Goal: Entertainment & Leisure: Browse casually

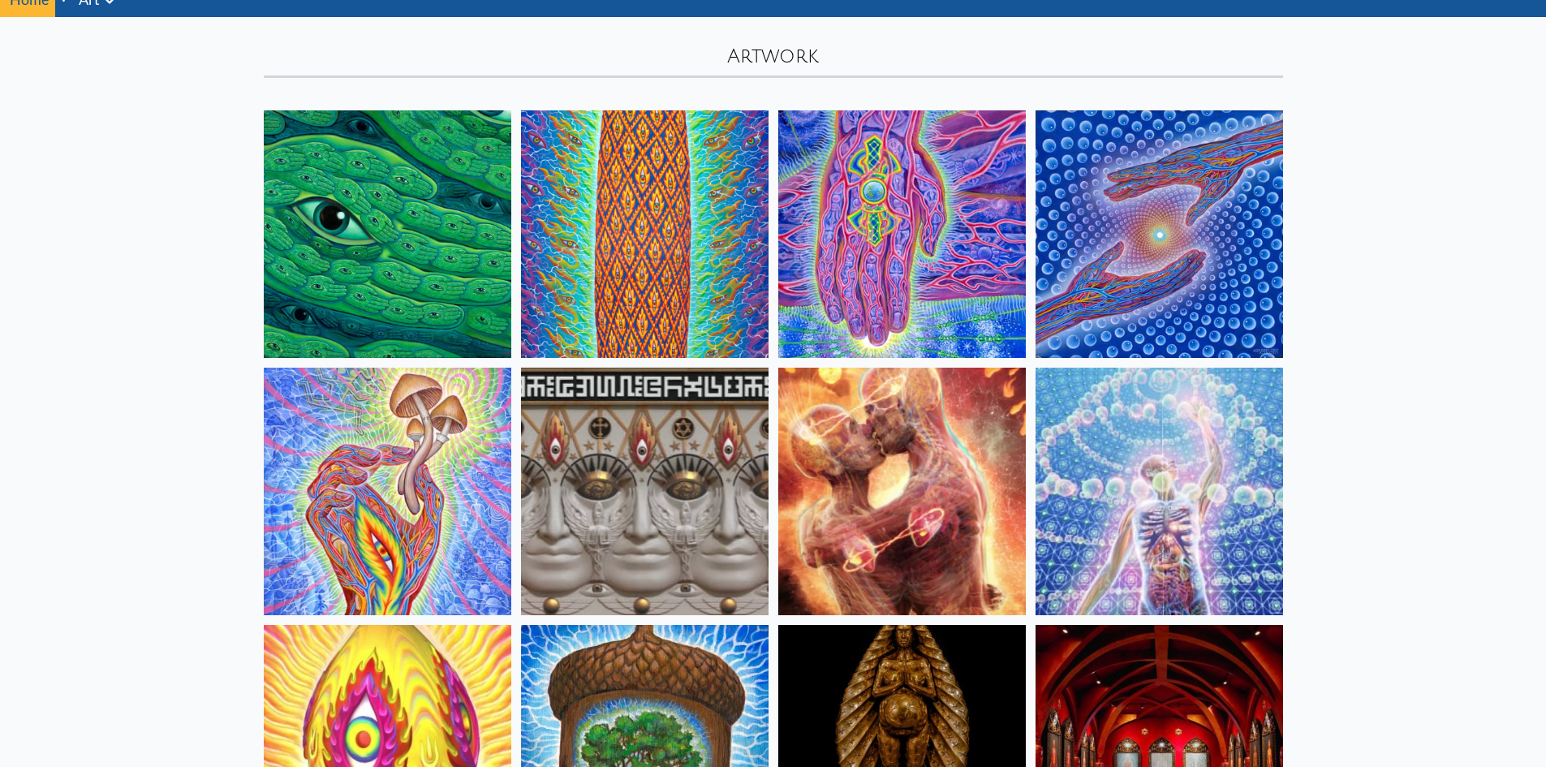
scroll to position [162, 0]
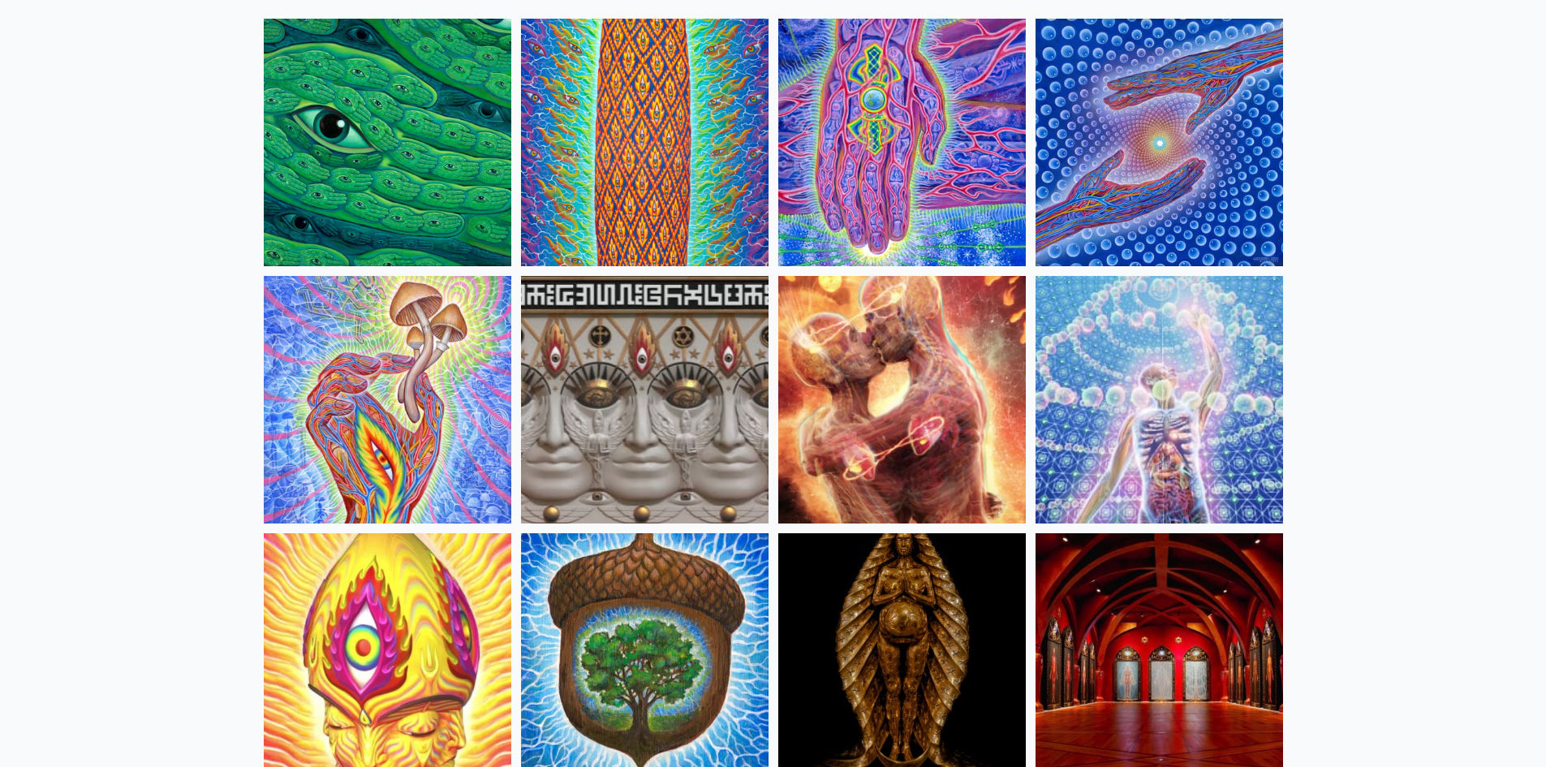
click at [565, 412] on img at bounding box center [645, 400] width 248 height 248
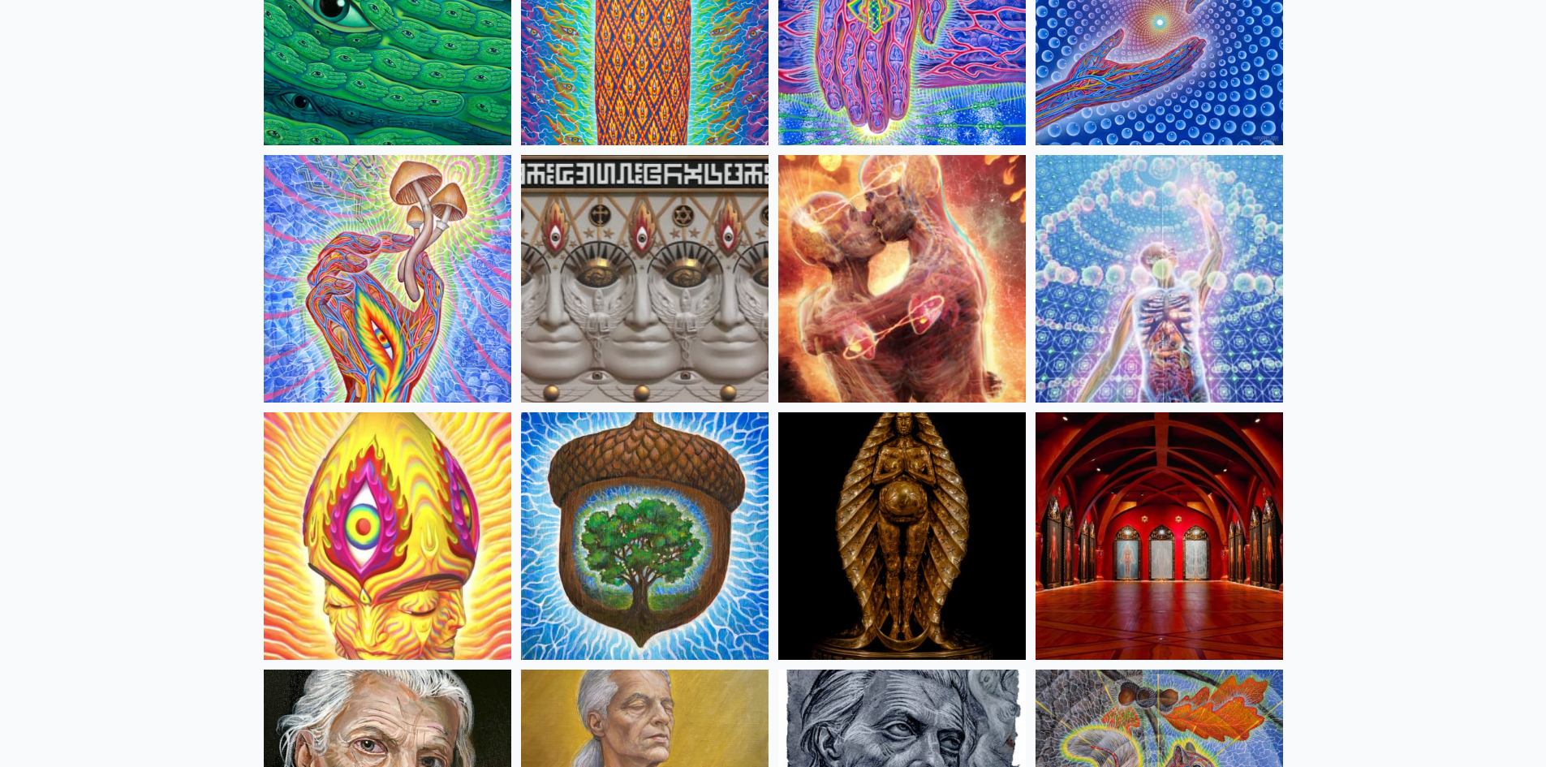
scroll to position [270, 0]
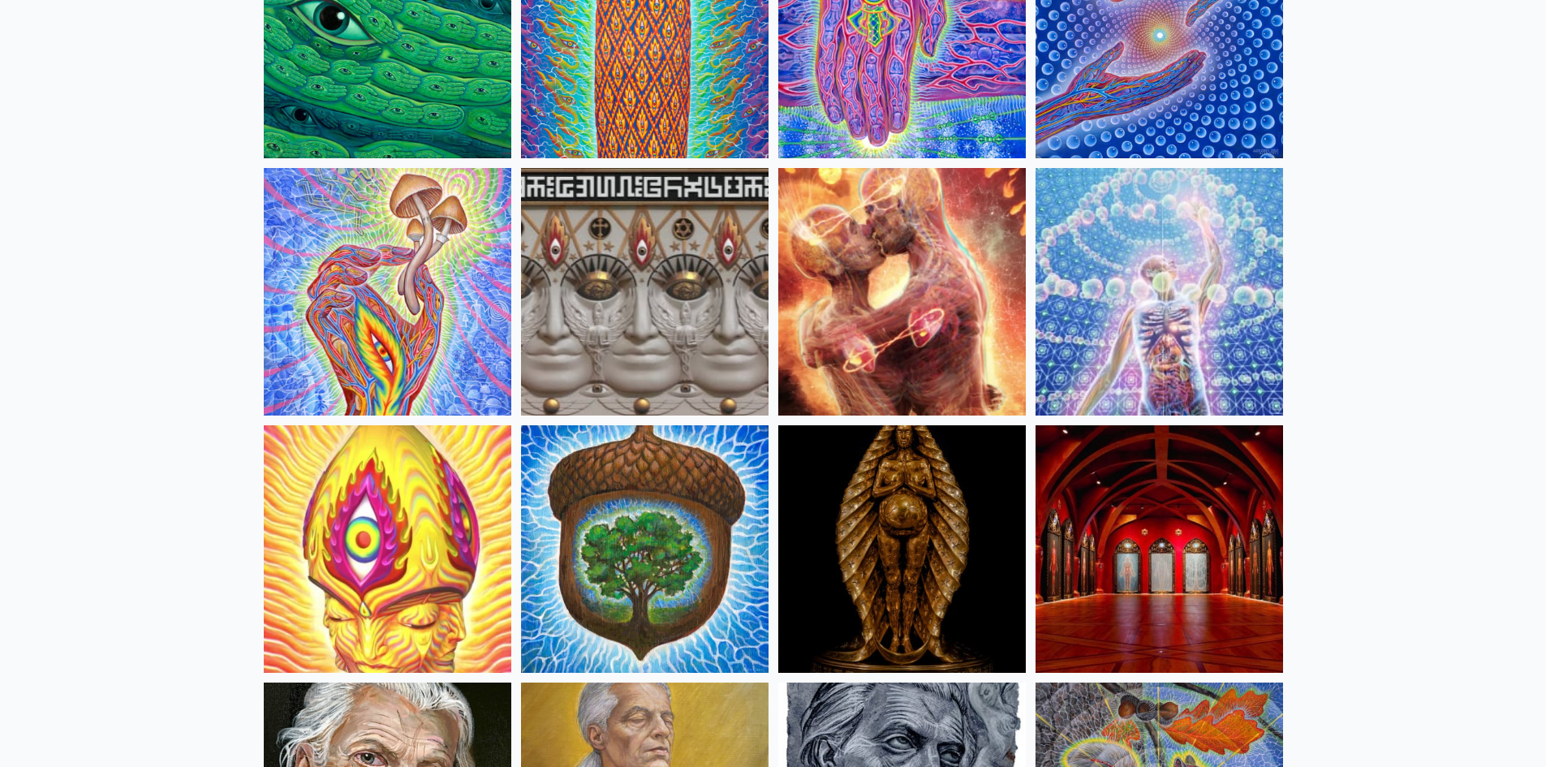
click at [671, 575] on img at bounding box center [645, 549] width 248 height 248
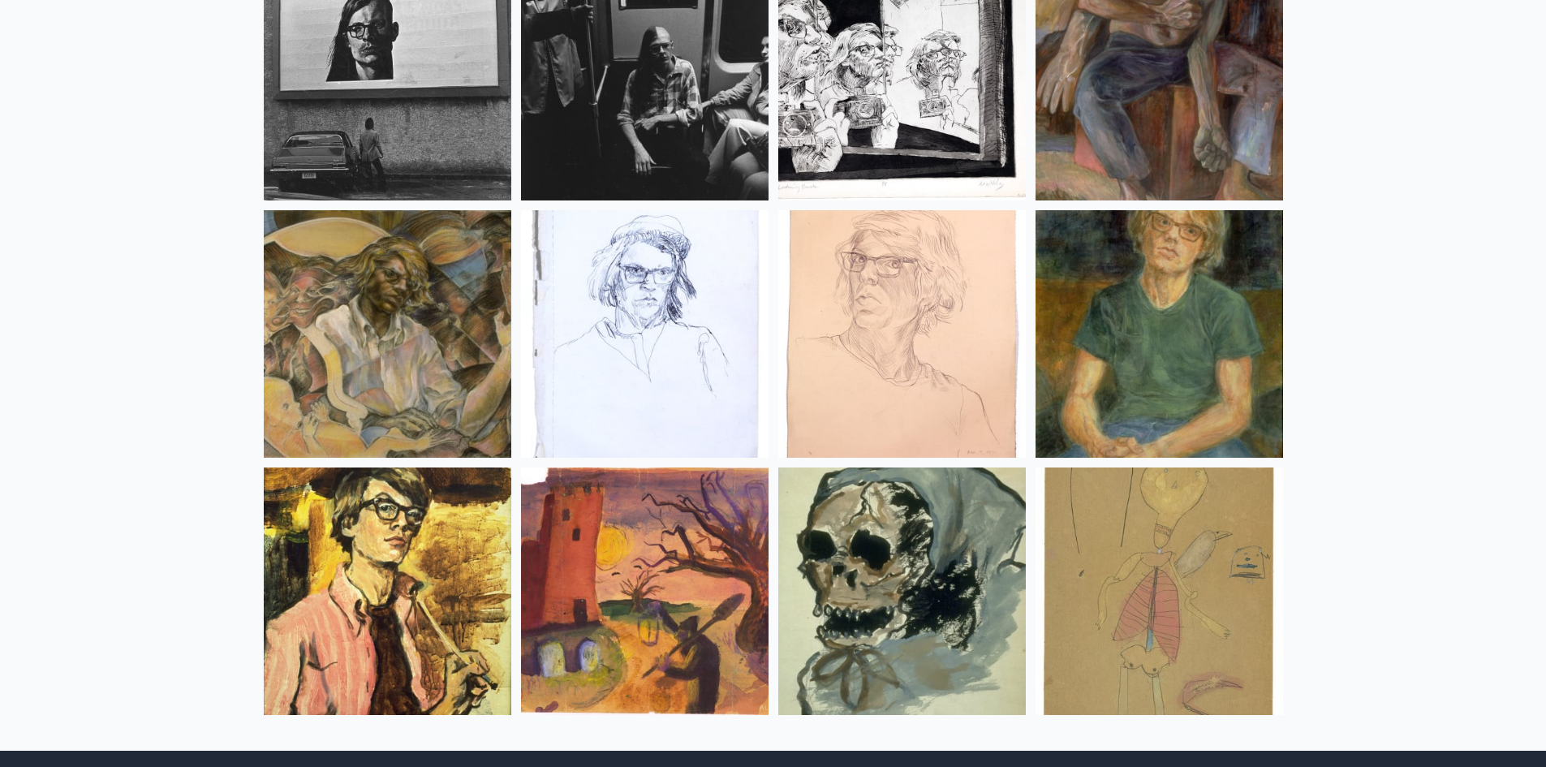
scroll to position [21502, 0]
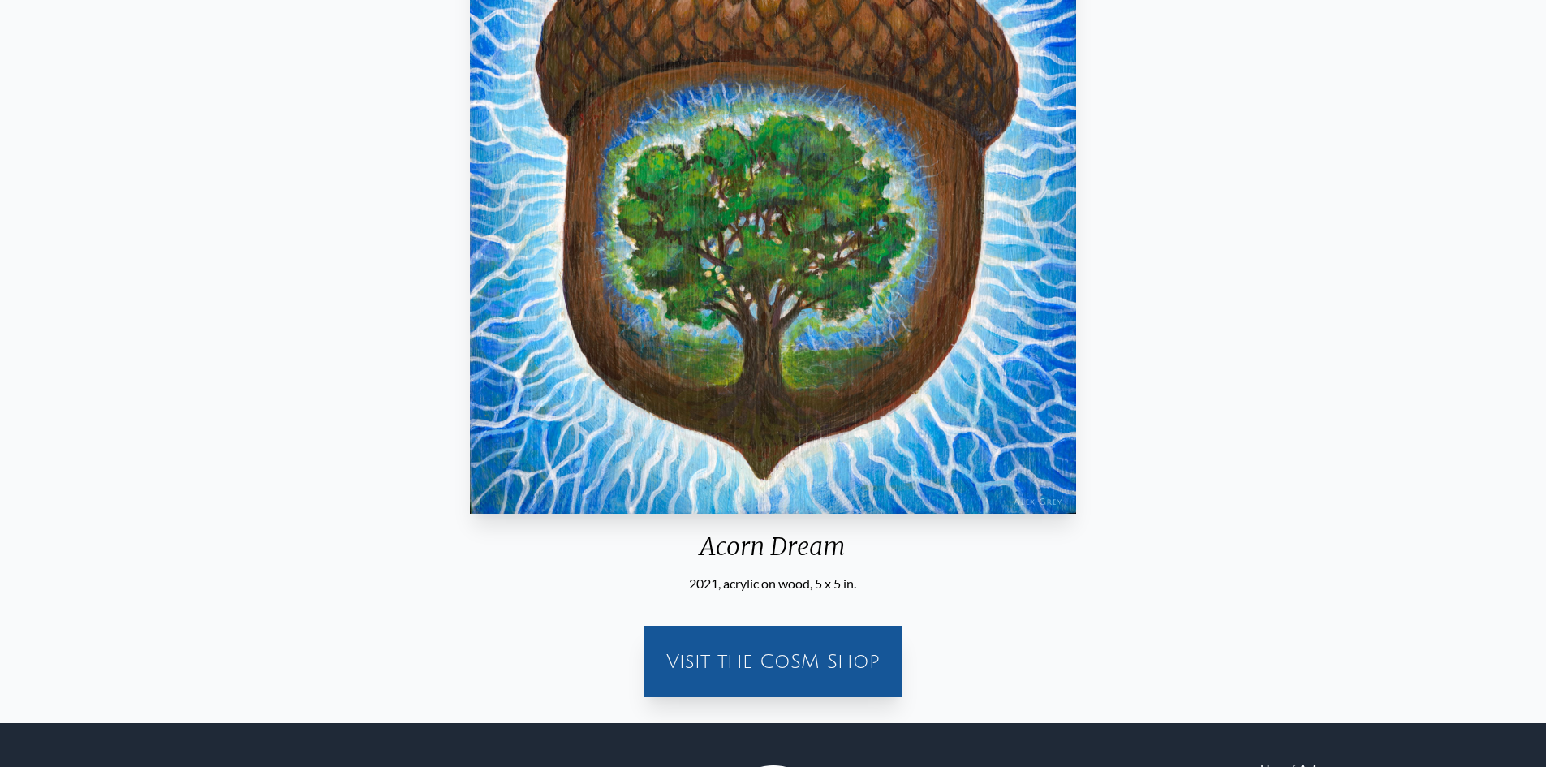
scroll to position [270, 0]
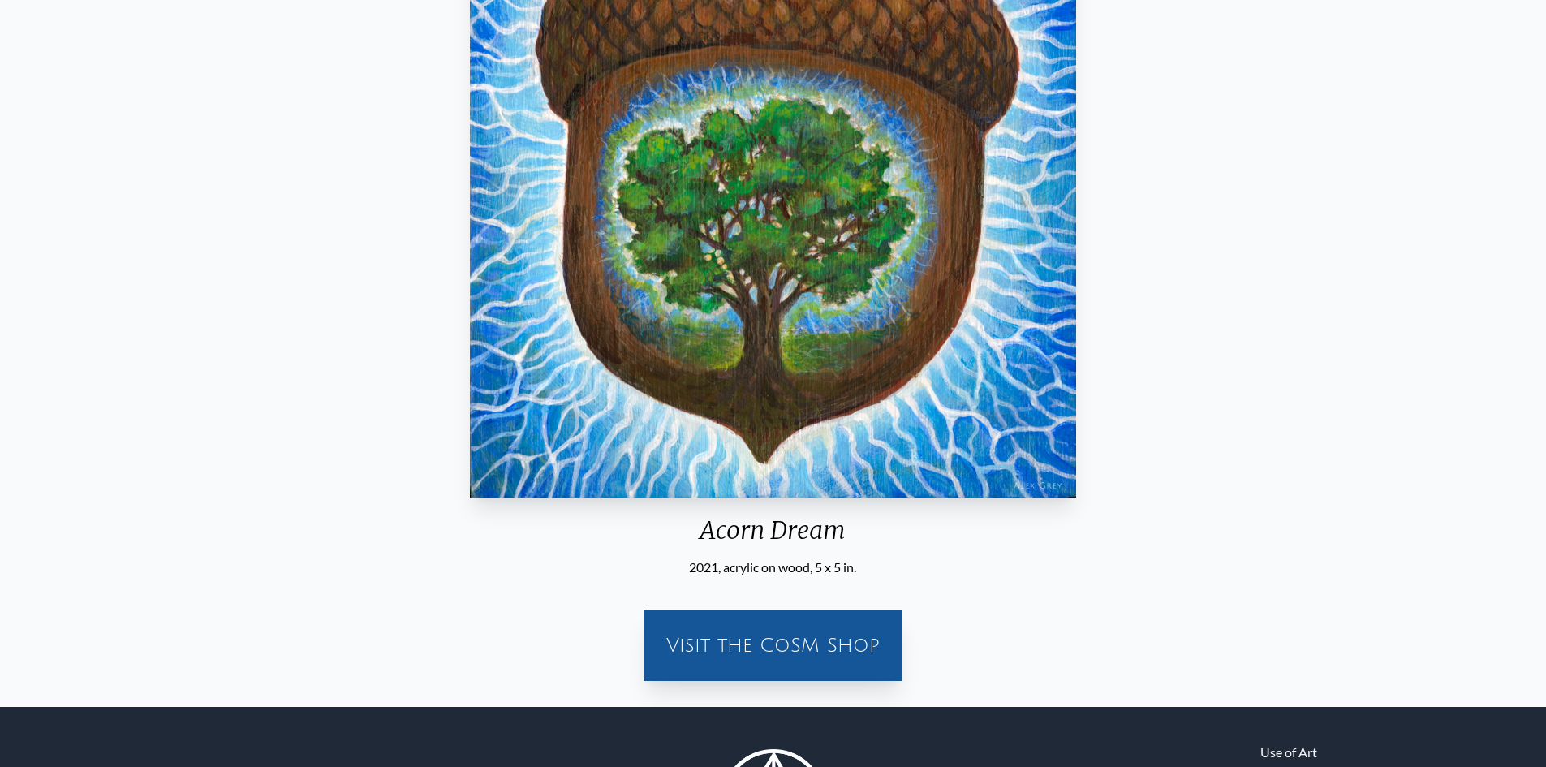
click at [1339, 307] on div "Acorn Dream 2021, acrylic on wood, 5 x 5 in. Visit the CoSM Shop" at bounding box center [773, 285] width 1520 height 817
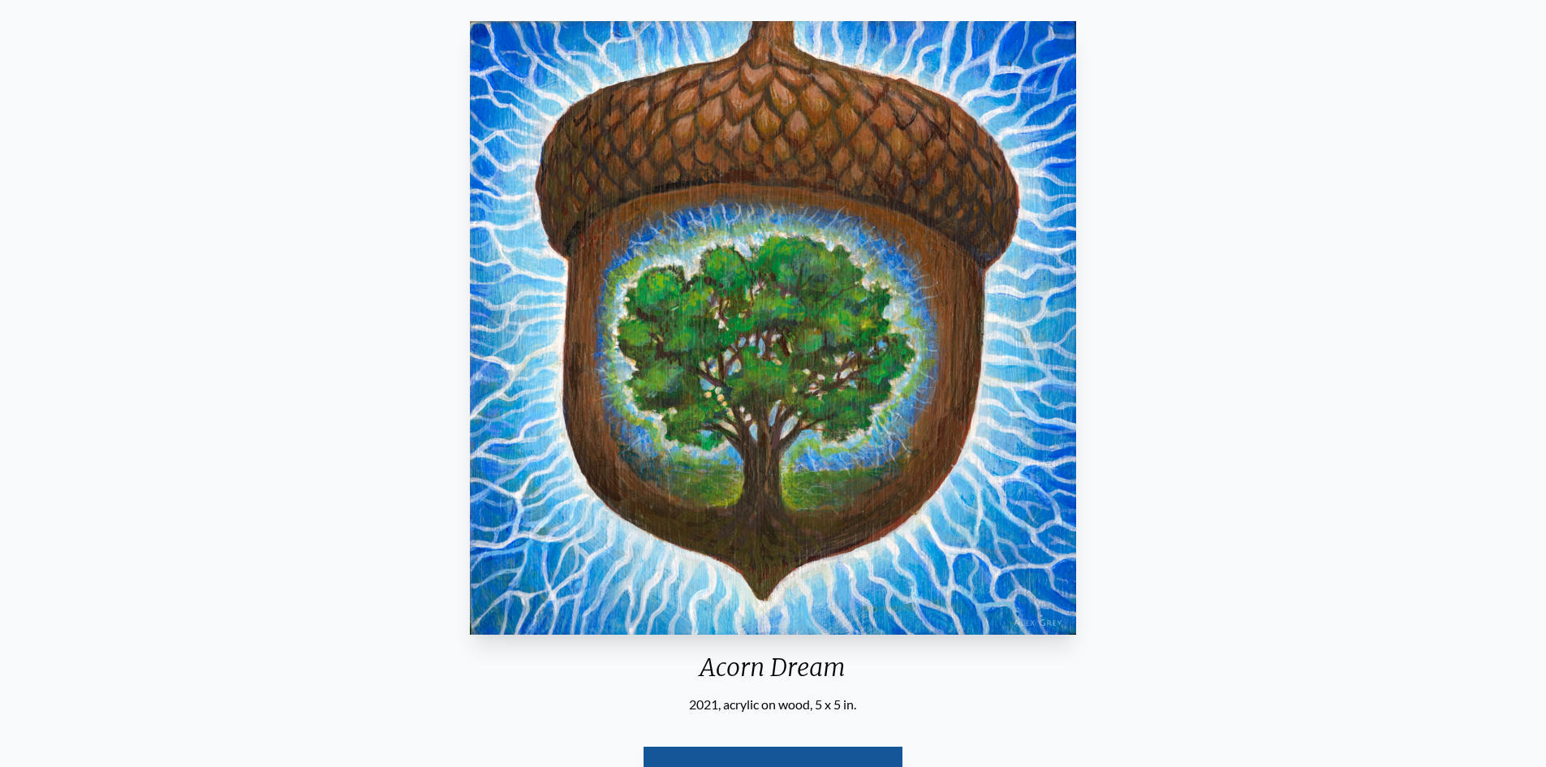
scroll to position [108, 0]
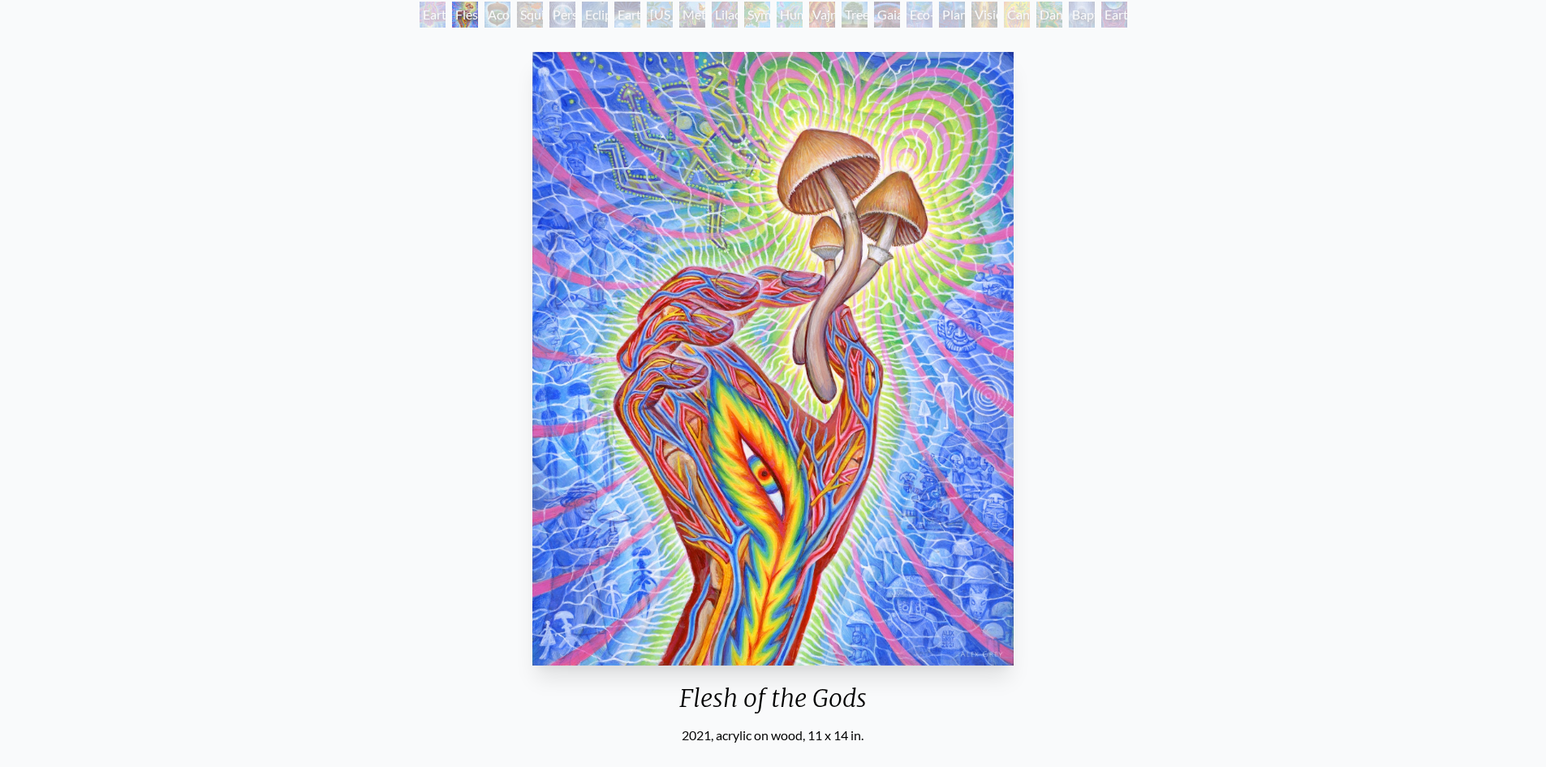
scroll to position [54, 0]
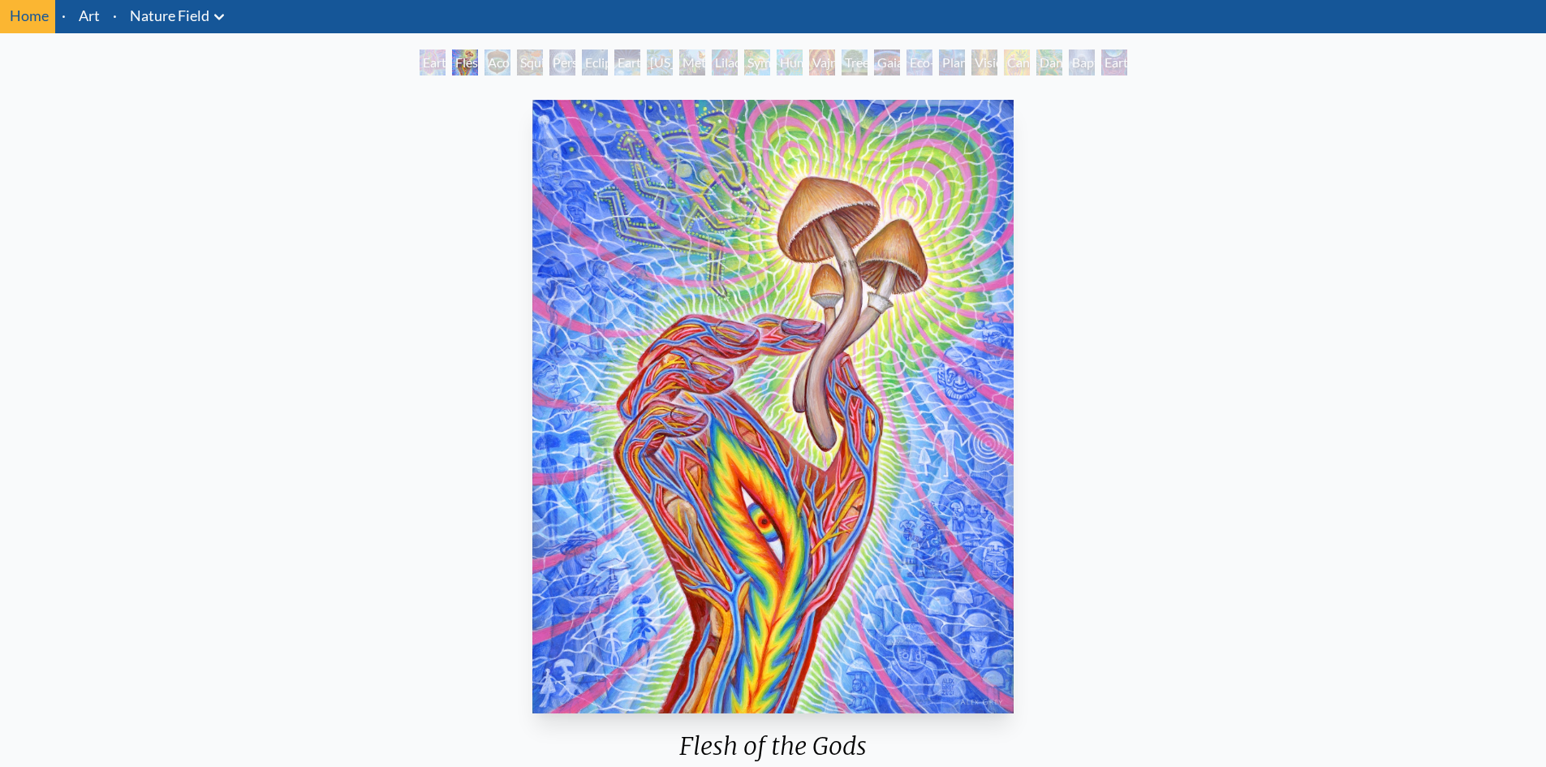
click at [1244, 303] on div "Flesh of the Gods 2021, acrylic on wood, 11 x 14 in. Visit the CoSM Shop Flesh …" at bounding box center [773, 683] width 1520 height 1180
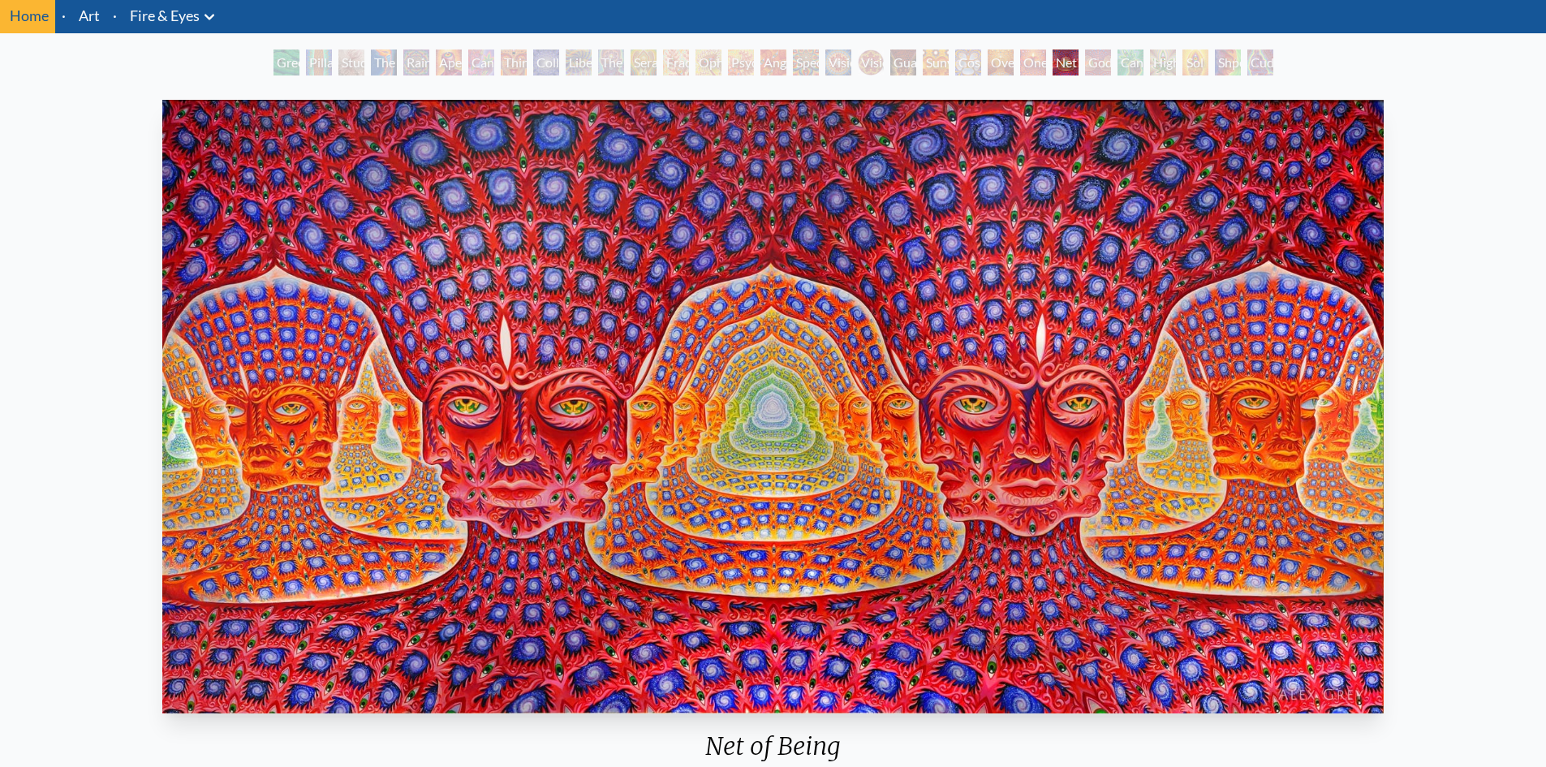
scroll to position [108, 0]
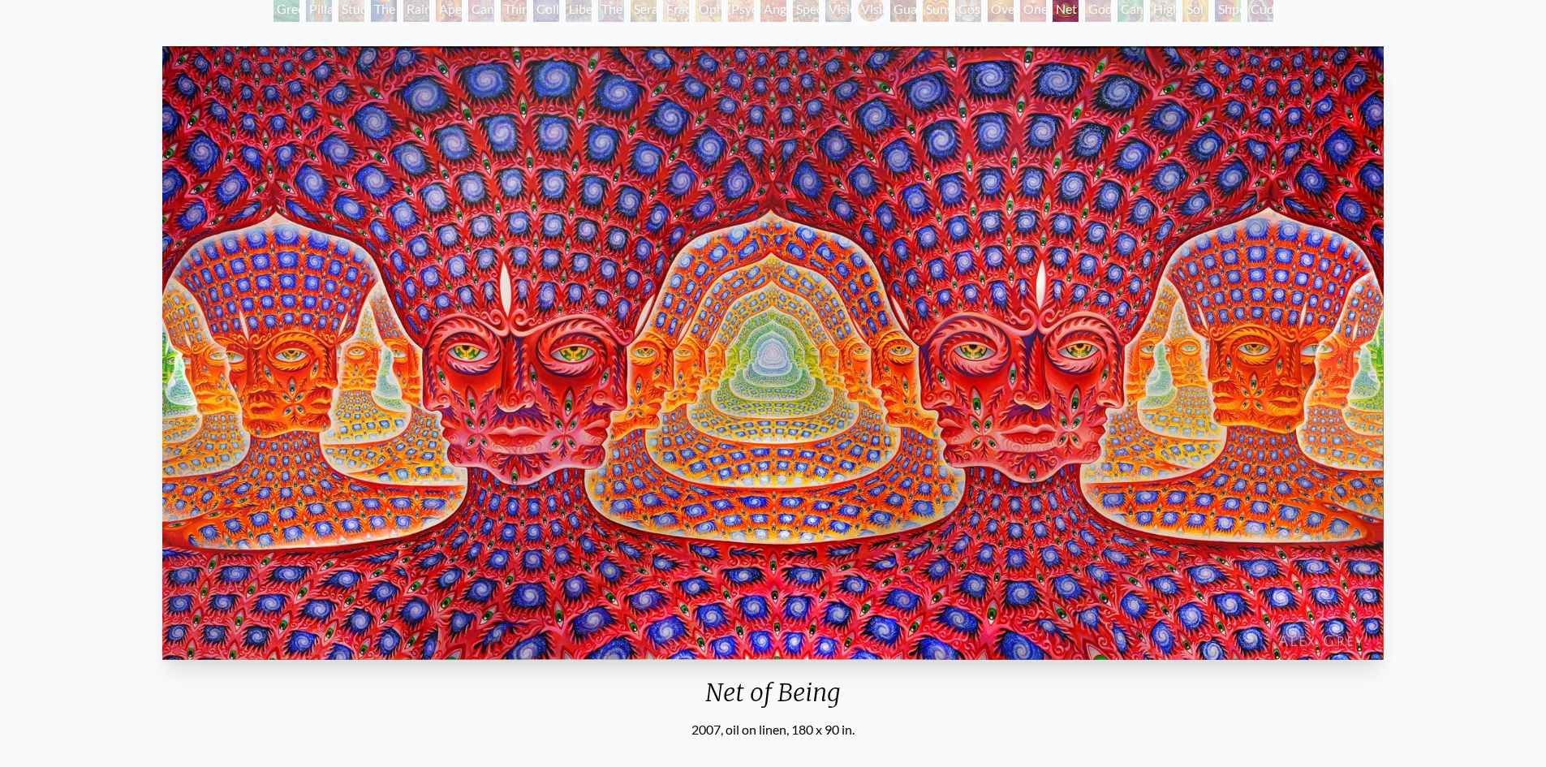
click at [661, 235] on img "25 / 31" at bounding box center [772, 353] width 1221 height 614
click at [787, 405] on img "25 / 31" at bounding box center [772, 353] width 1221 height 614
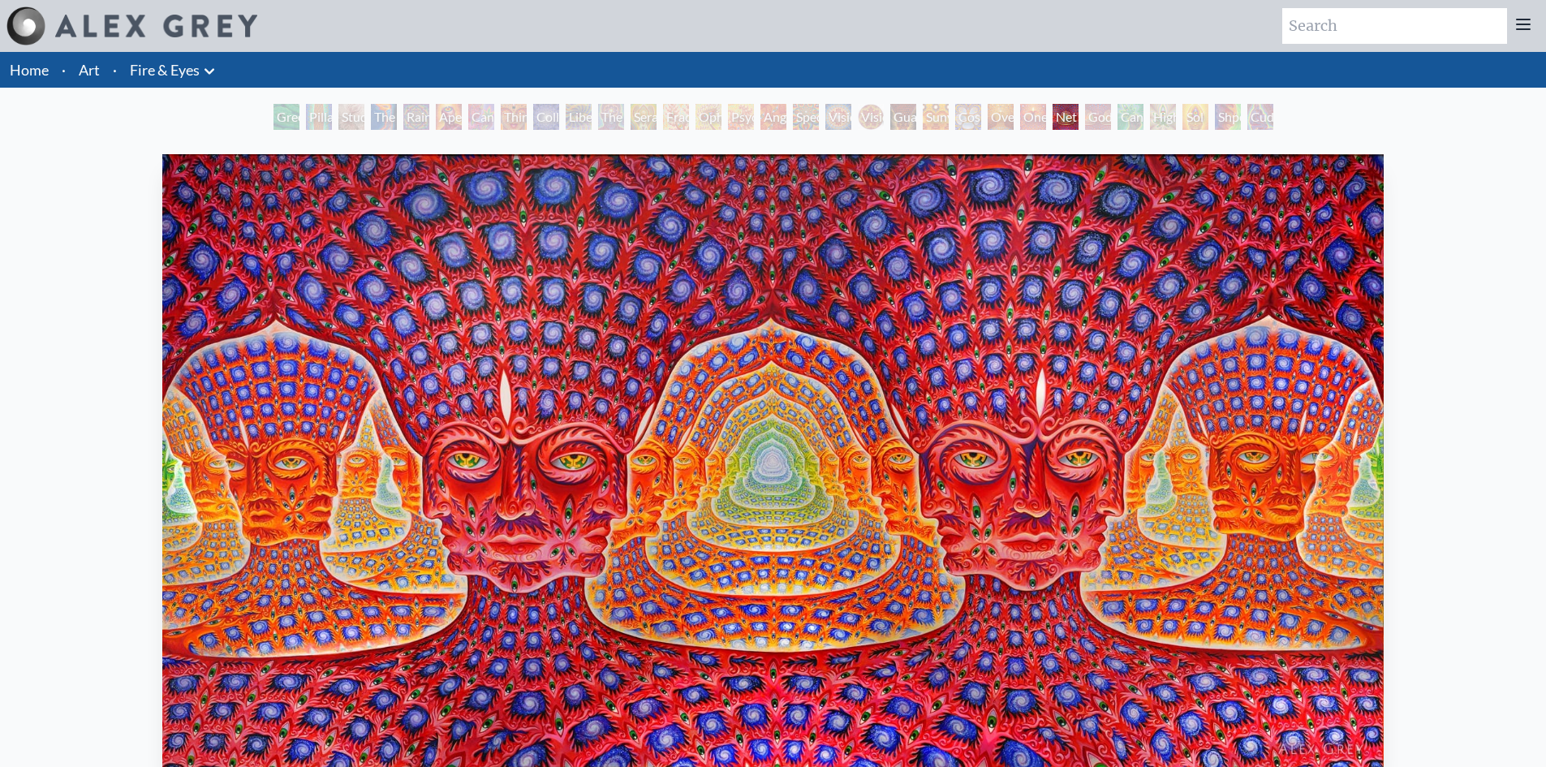
click at [1086, 120] on div "Godself" at bounding box center [1098, 117] width 26 height 26
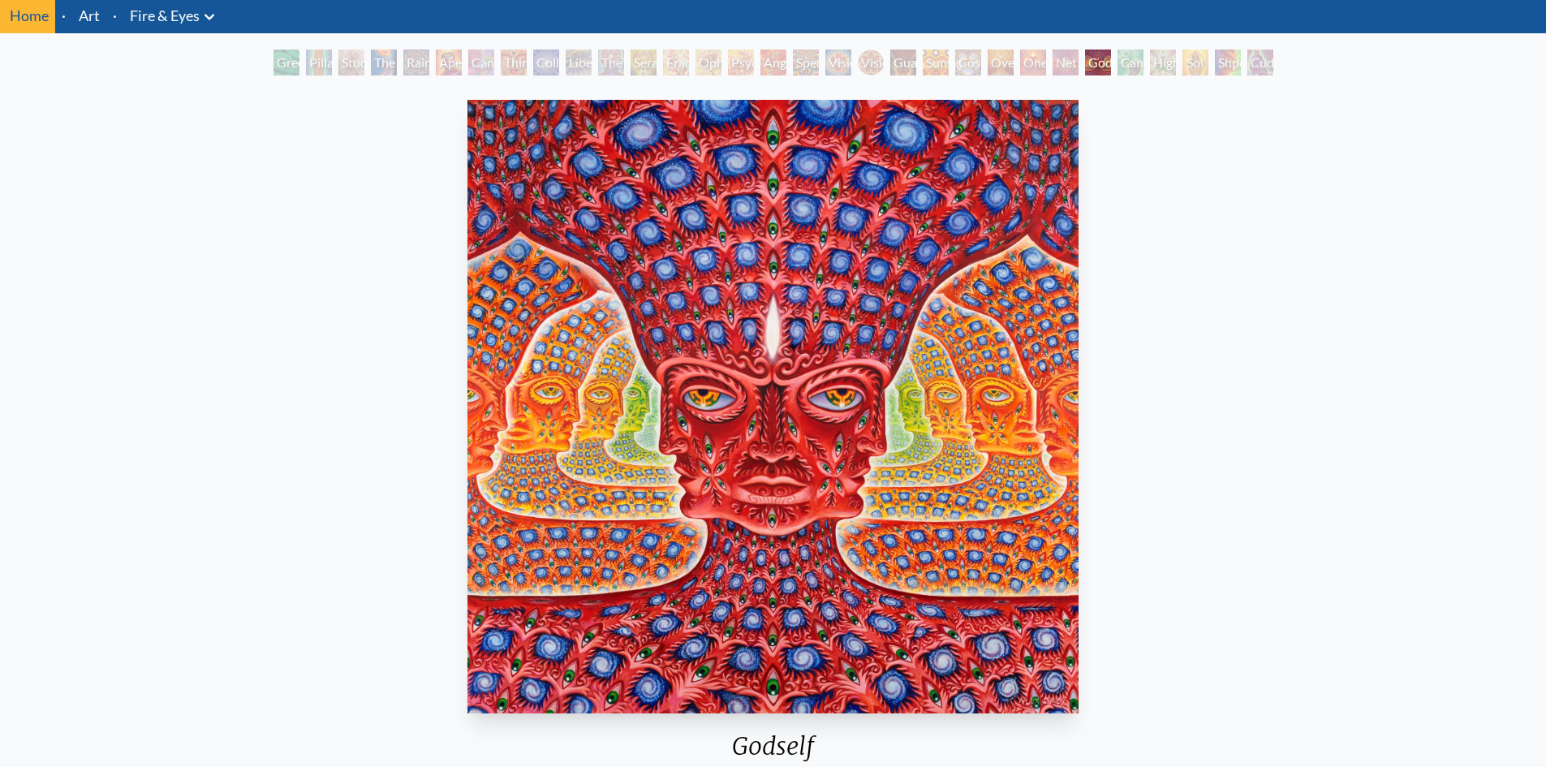
scroll to position [108, 0]
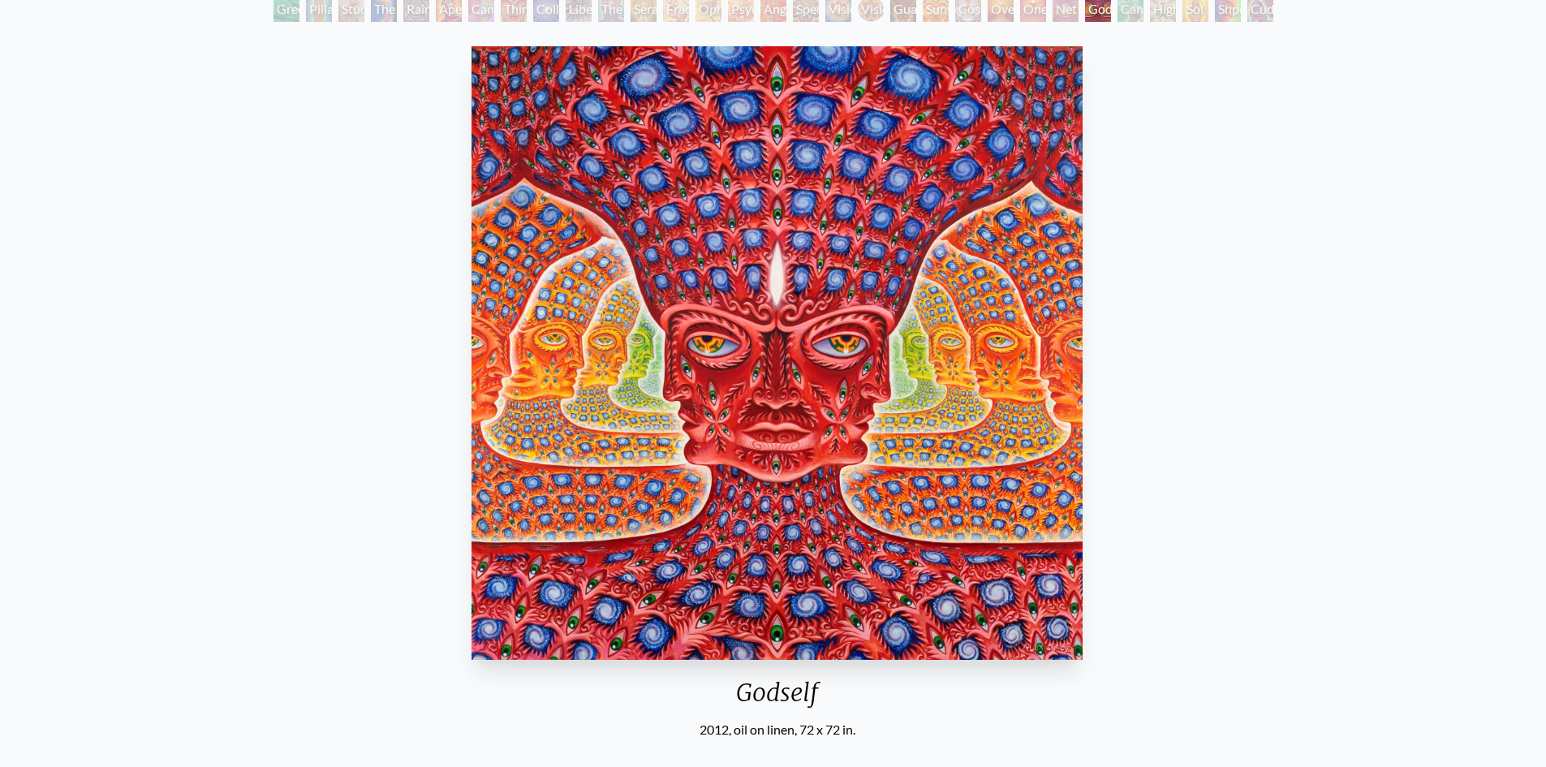
click at [823, 466] on img "26 / 31" at bounding box center [778, 353] width 612 height 614
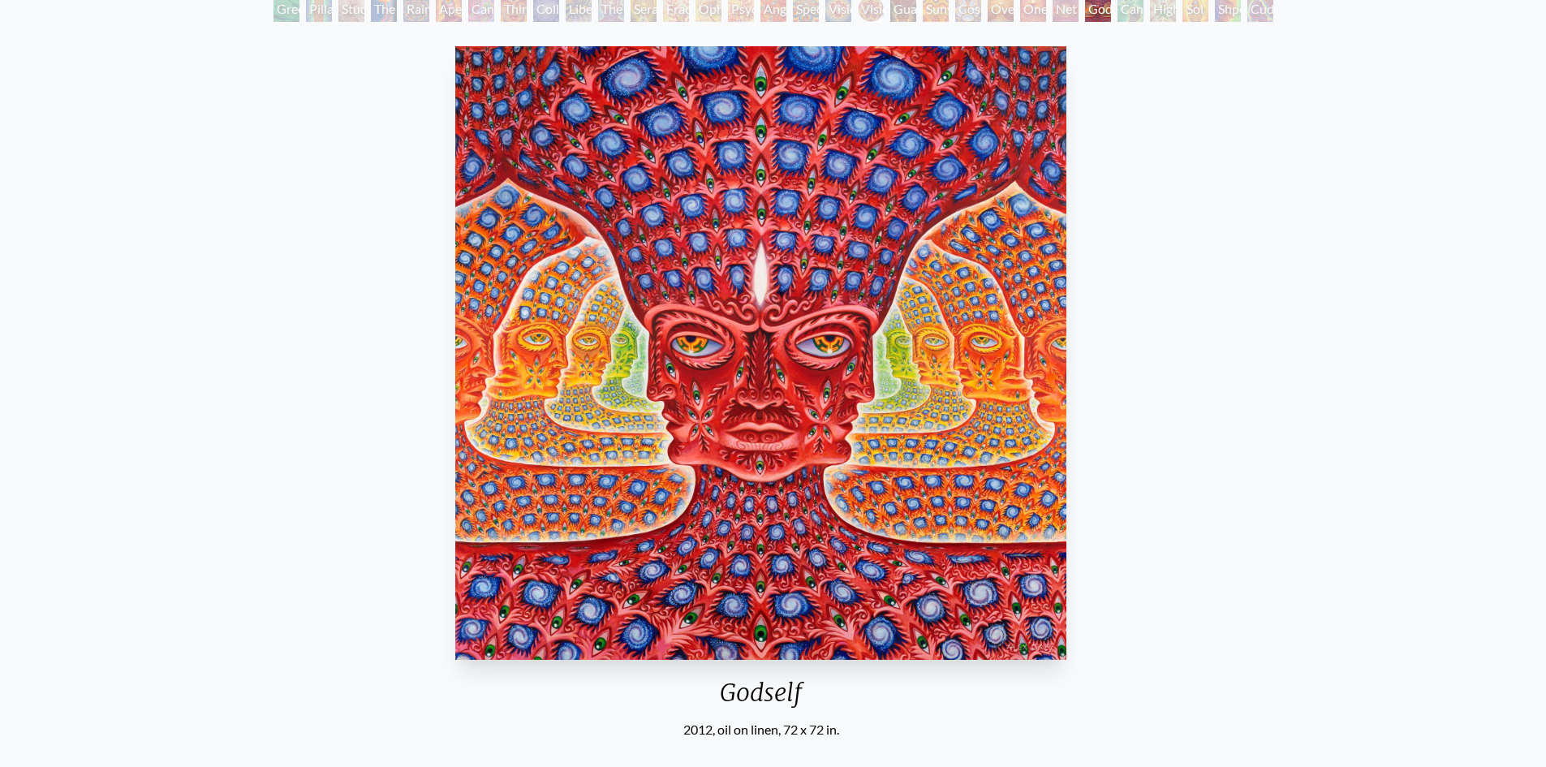
click at [1067, 461] on img "26 / 31" at bounding box center [761, 353] width 612 height 614
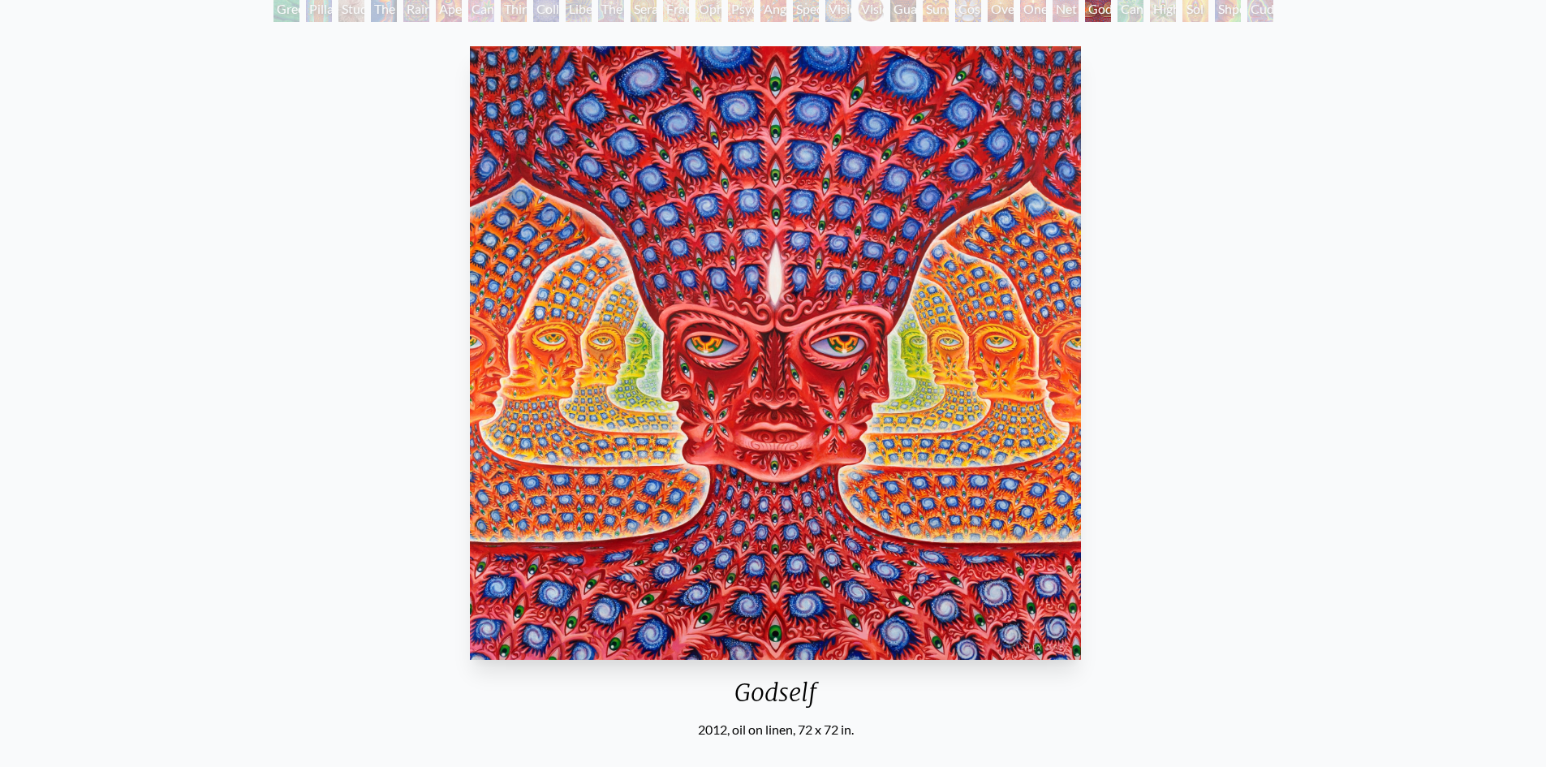
click at [1004, 455] on img "26 / 31" at bounding box center [776, 353] width 612 height 614
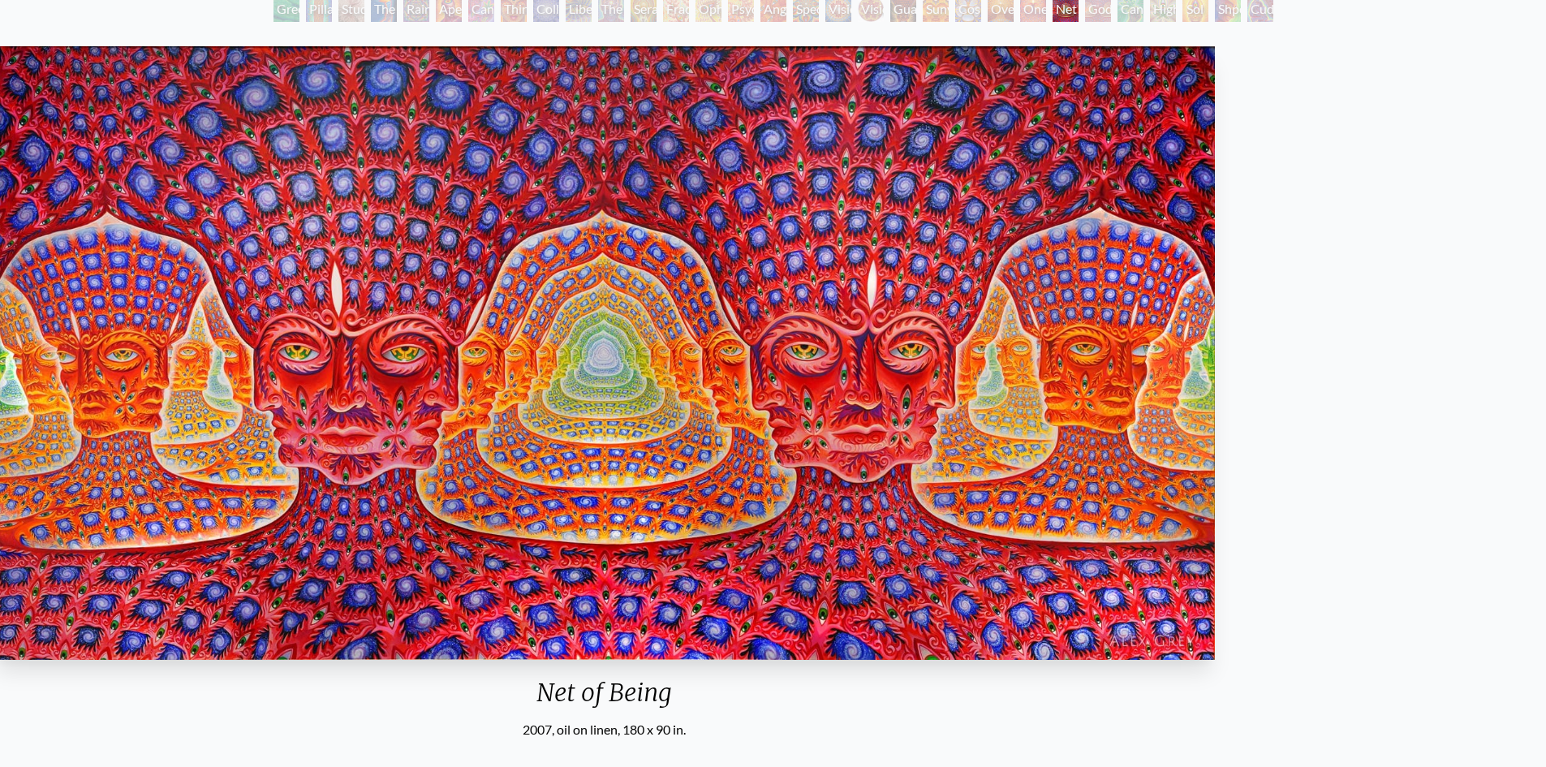
click at [830, 429] on div "Net of Being 2007, oil on linen, 180 x 90 in." at bounding box center [604, 390] width 1234 height 700
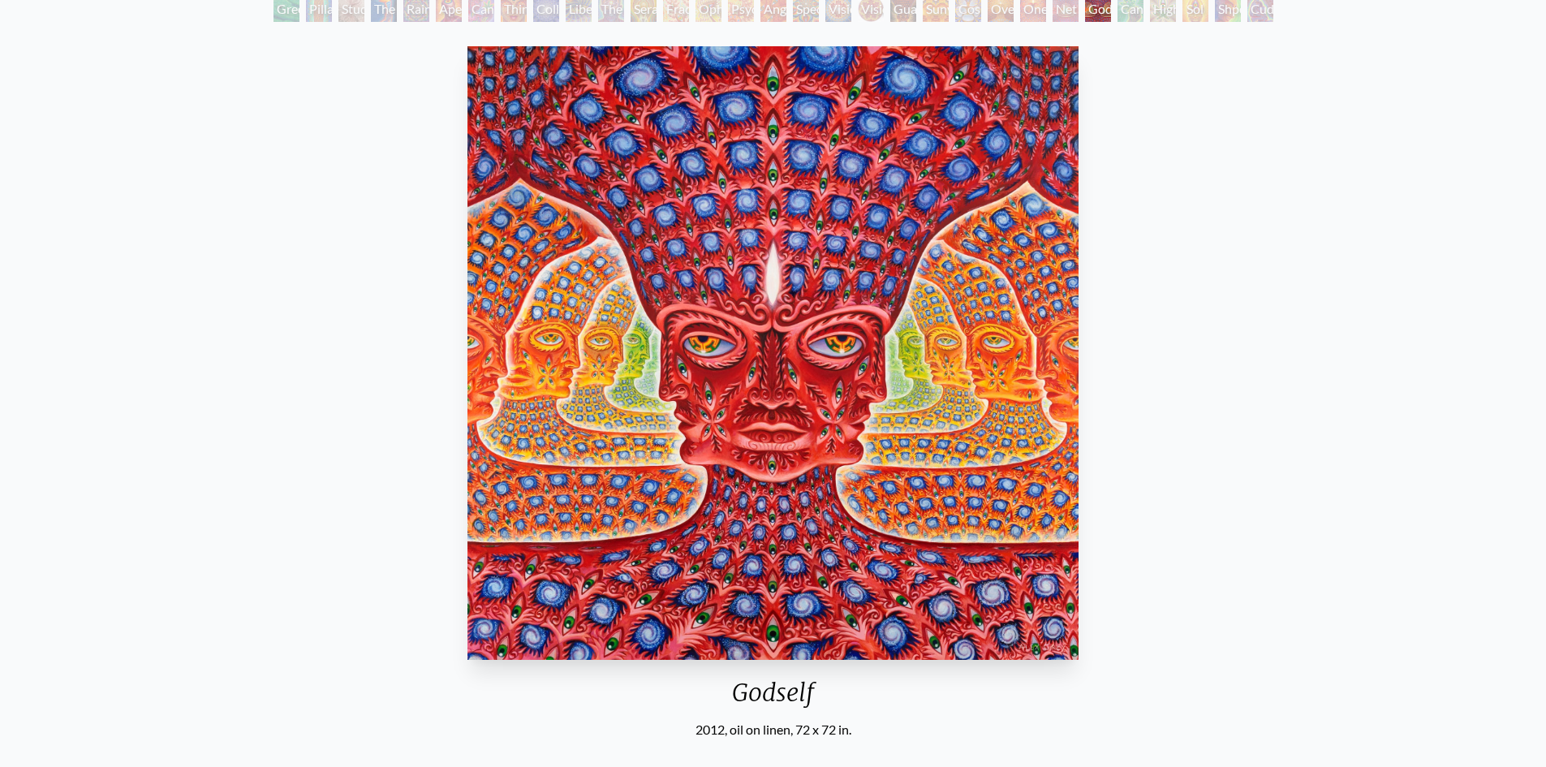
click at [964, 451] on img "26 / 31" at bounding box center [774, 353] width 612 height 614
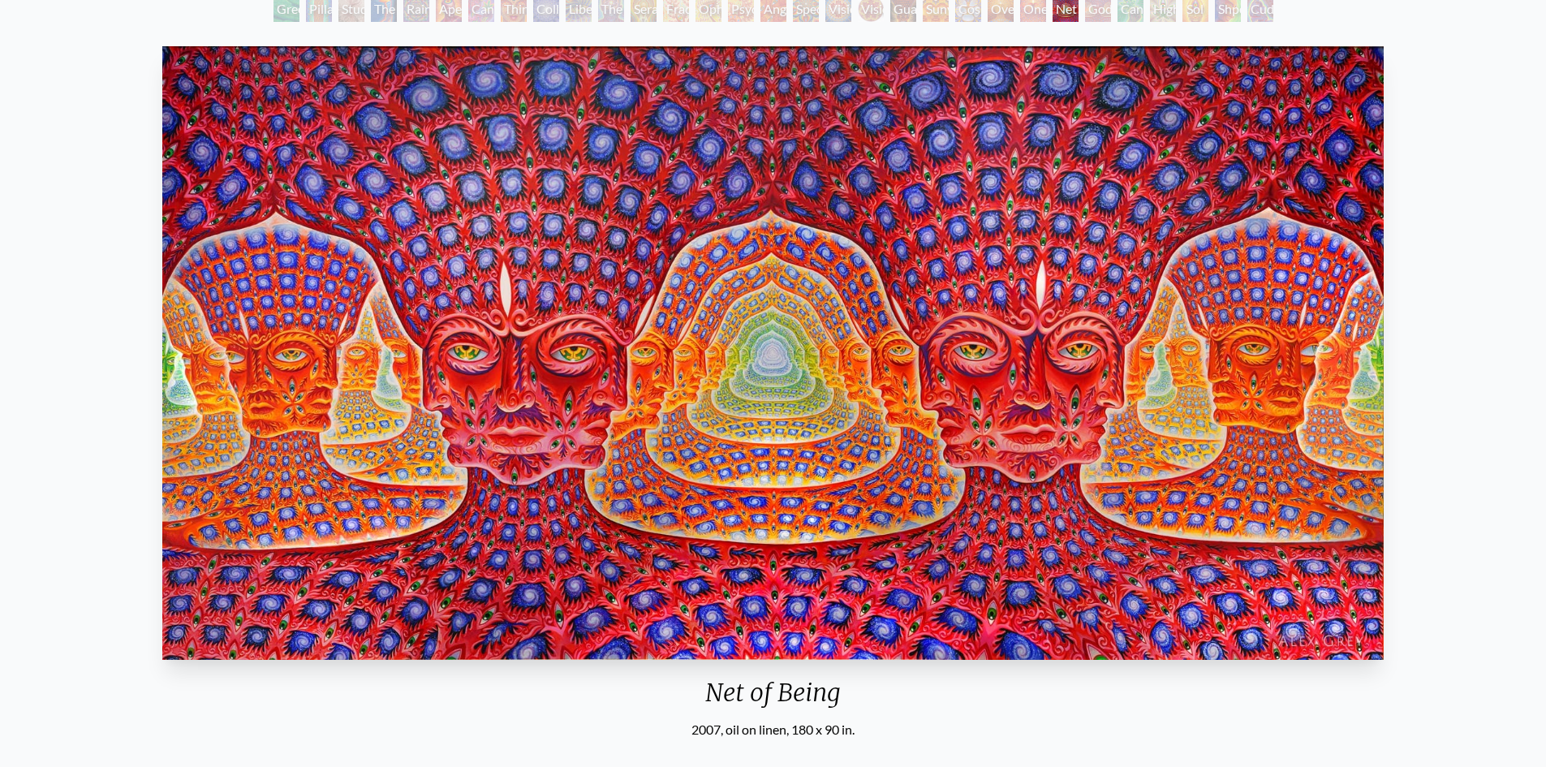
click at [896, 454] on img "25 / 31" at bounding box center [772, 353] width 1221 height 614
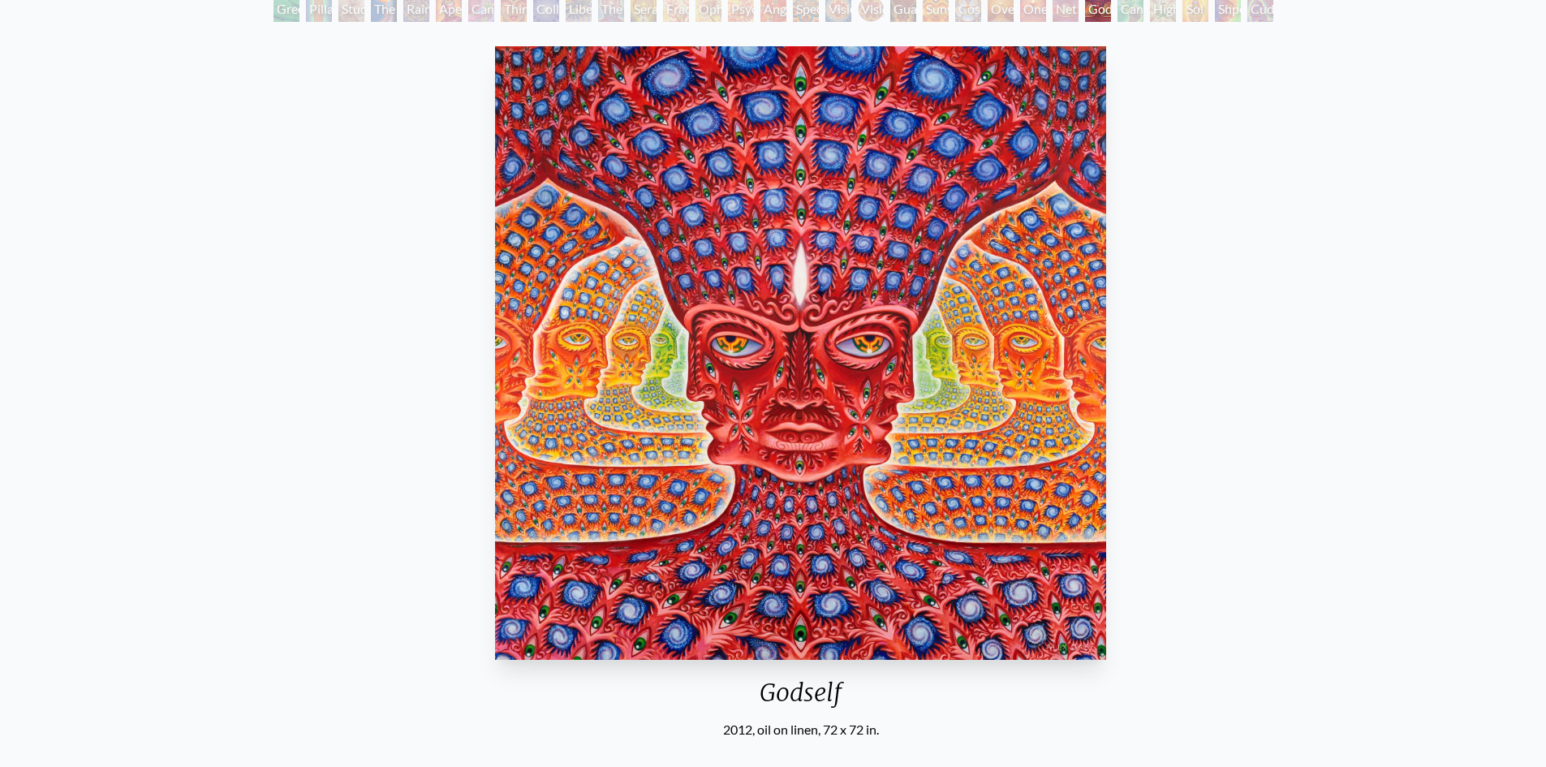
click at [1107, 426] on img "26 / 31" at bounding box center [801, 353] width 612 height 614
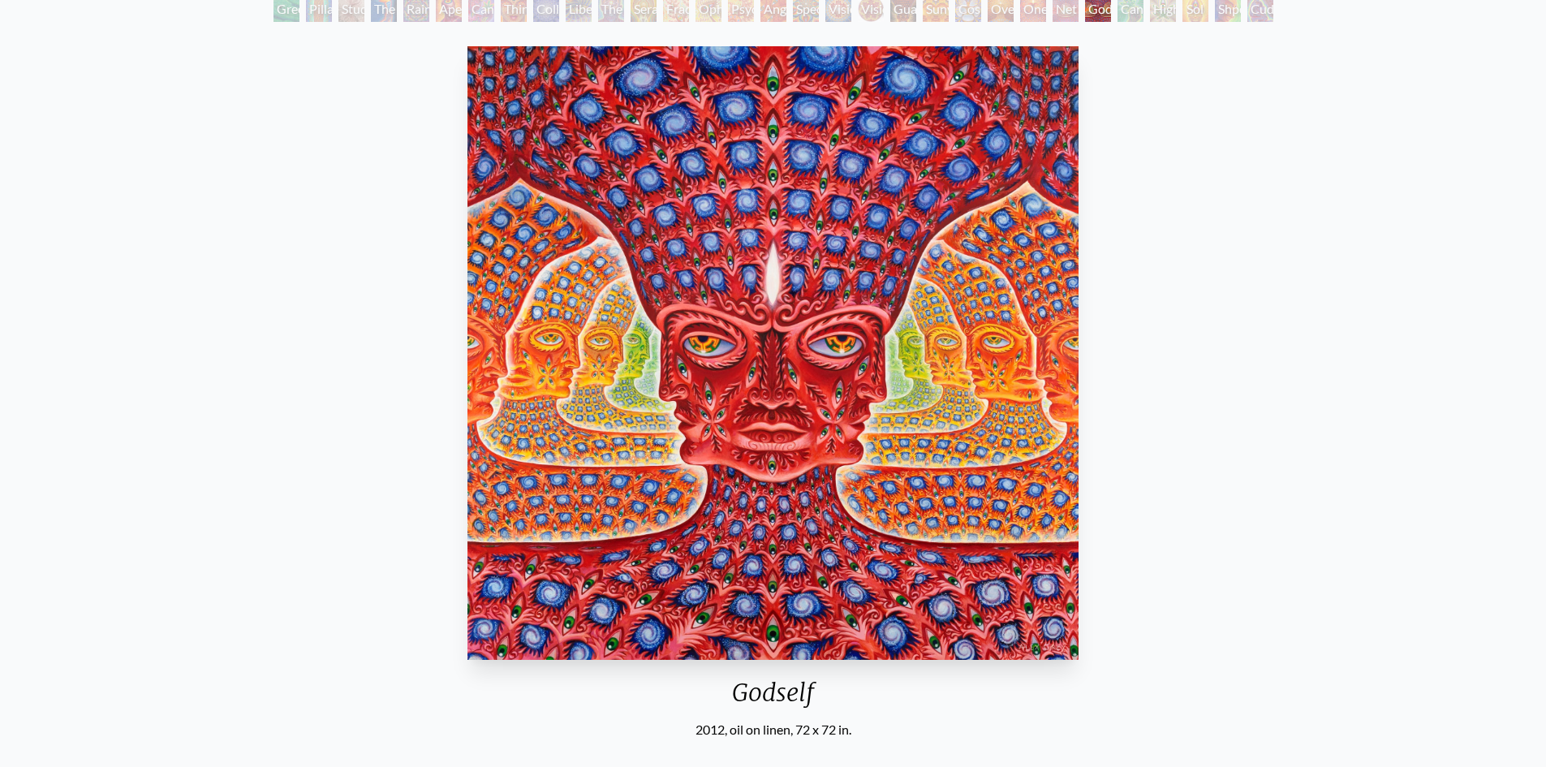
click at [927, 437] on img "26 / 31" at bounding box center [774, 353] width 612 height 614
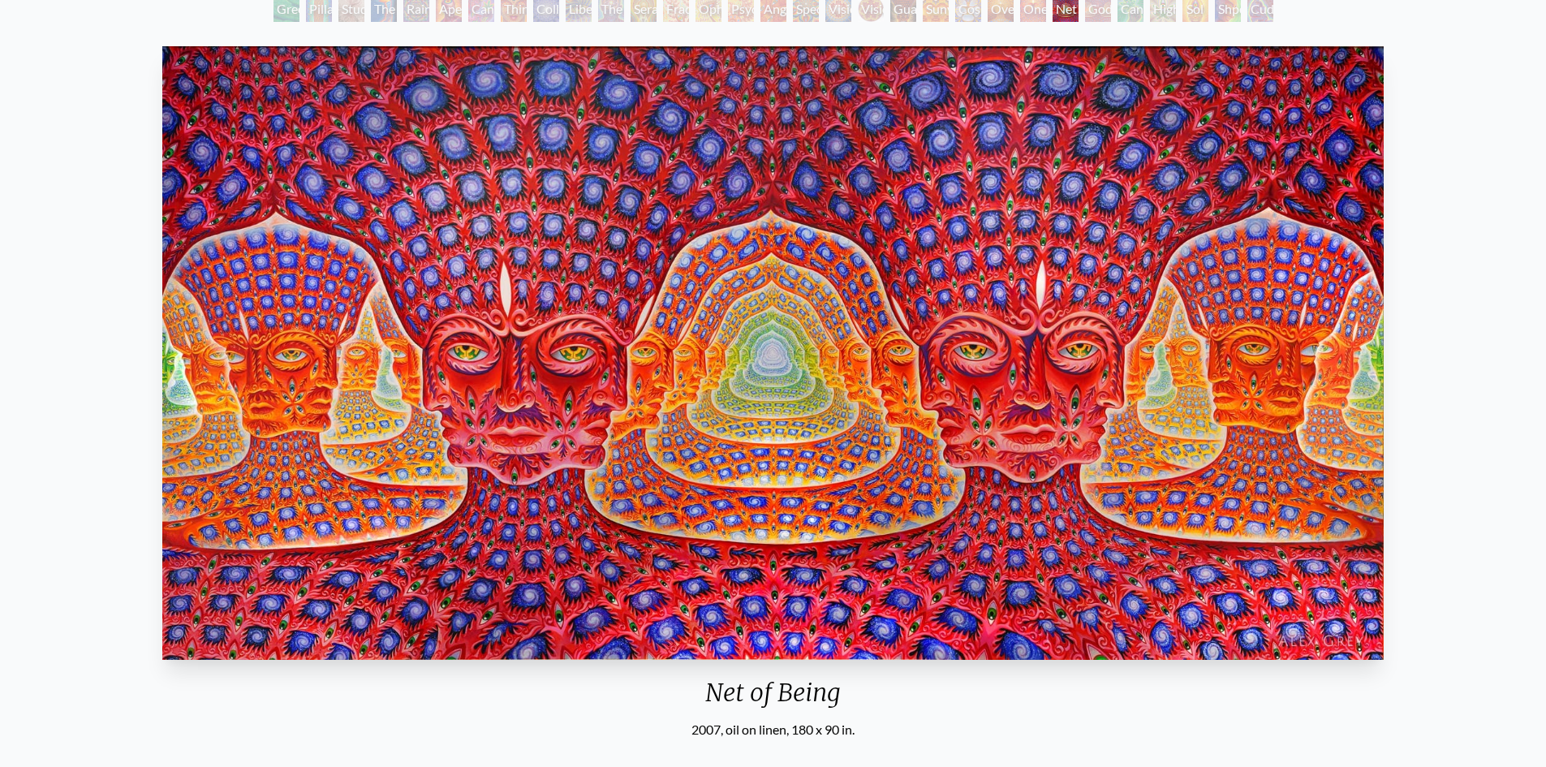
click at [739, 424] on img "25 / 31" at bounding box center [772, 353] width 1221 height 614
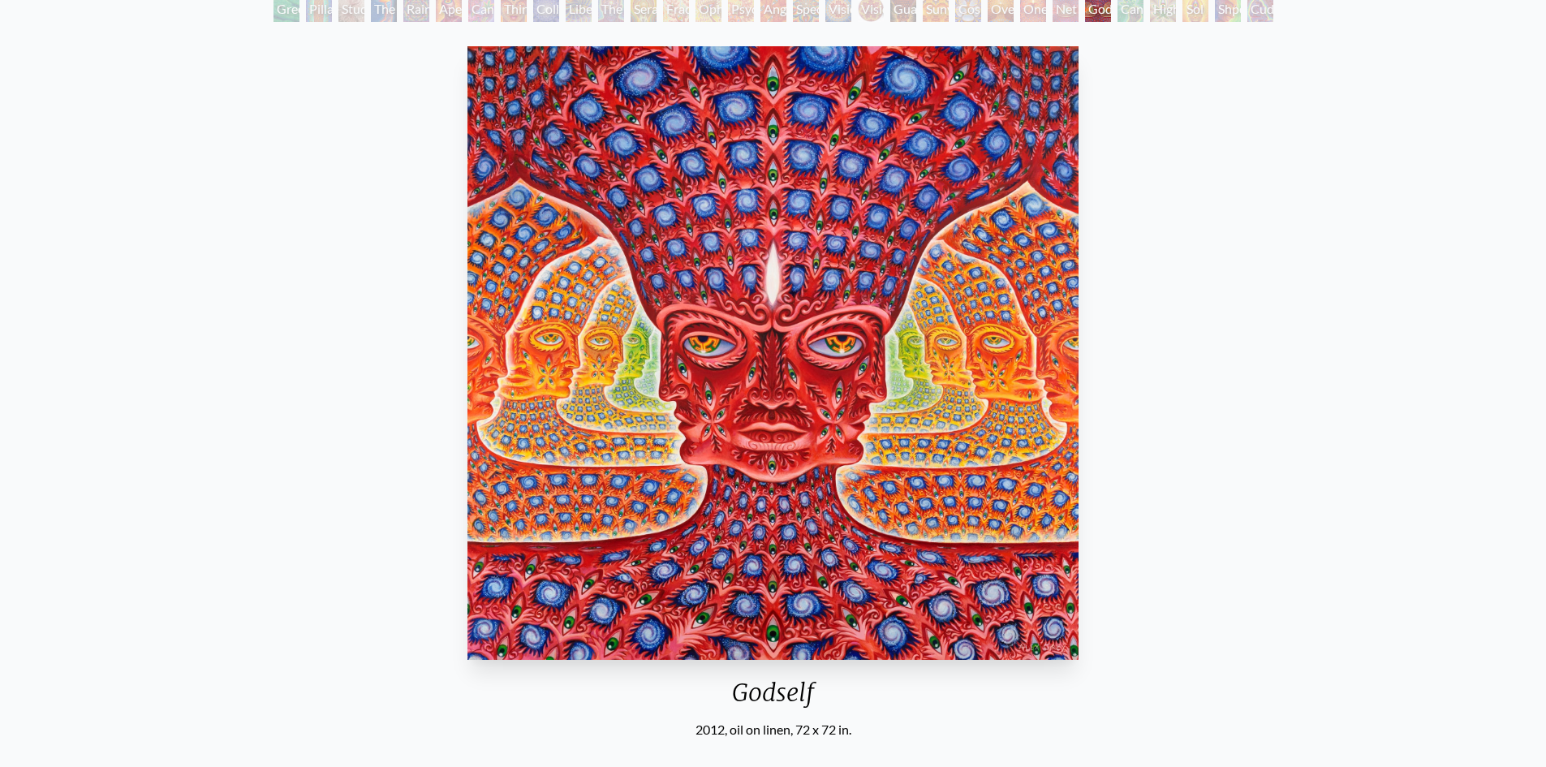
click at [1080, 416] on img "26 / 31" at bounding box center [774, 353] width 612 height 614
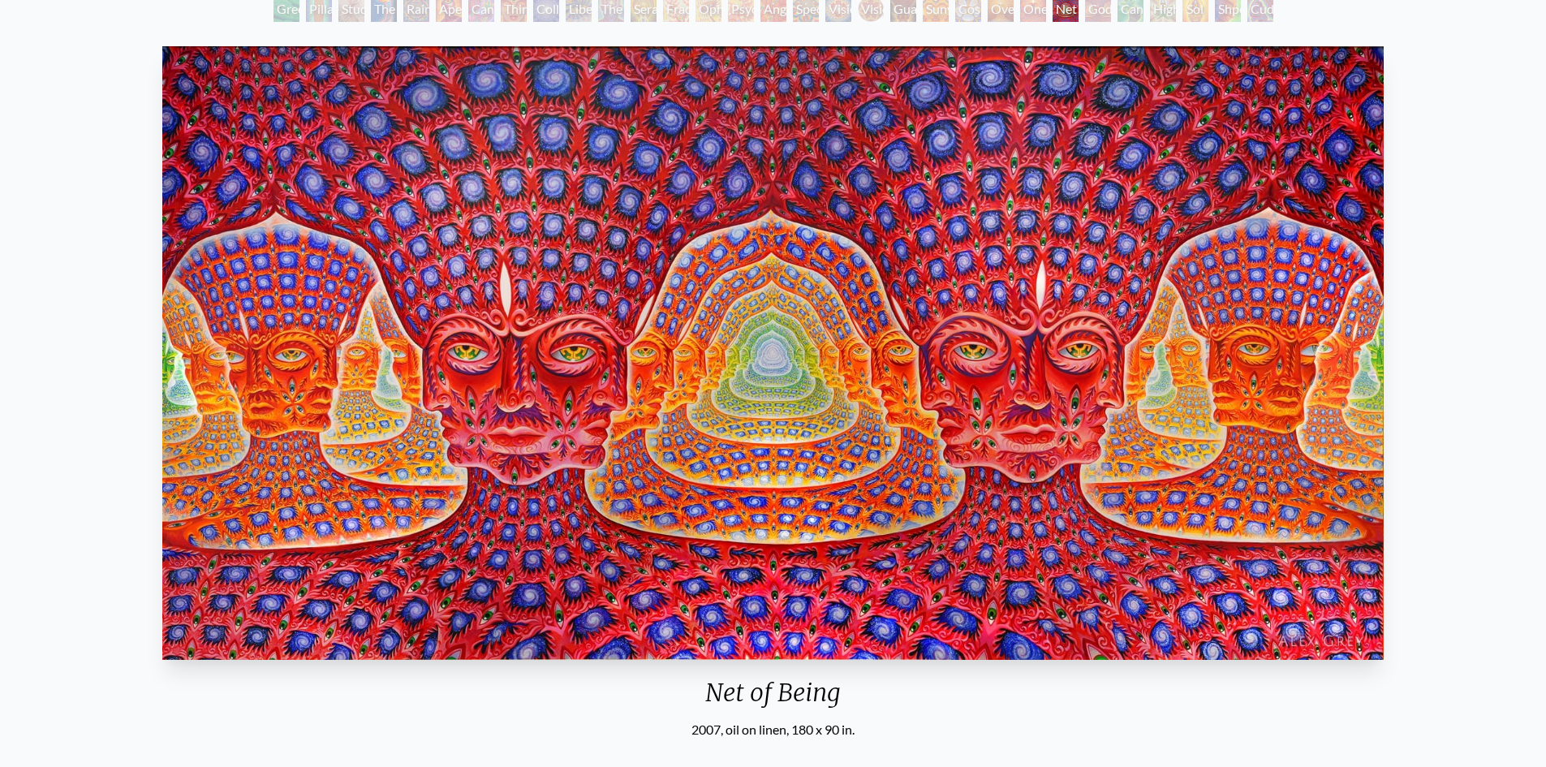
click at [743, 420] on img "25 / 31" at bounding box center [772, 353] width 1221 height 614
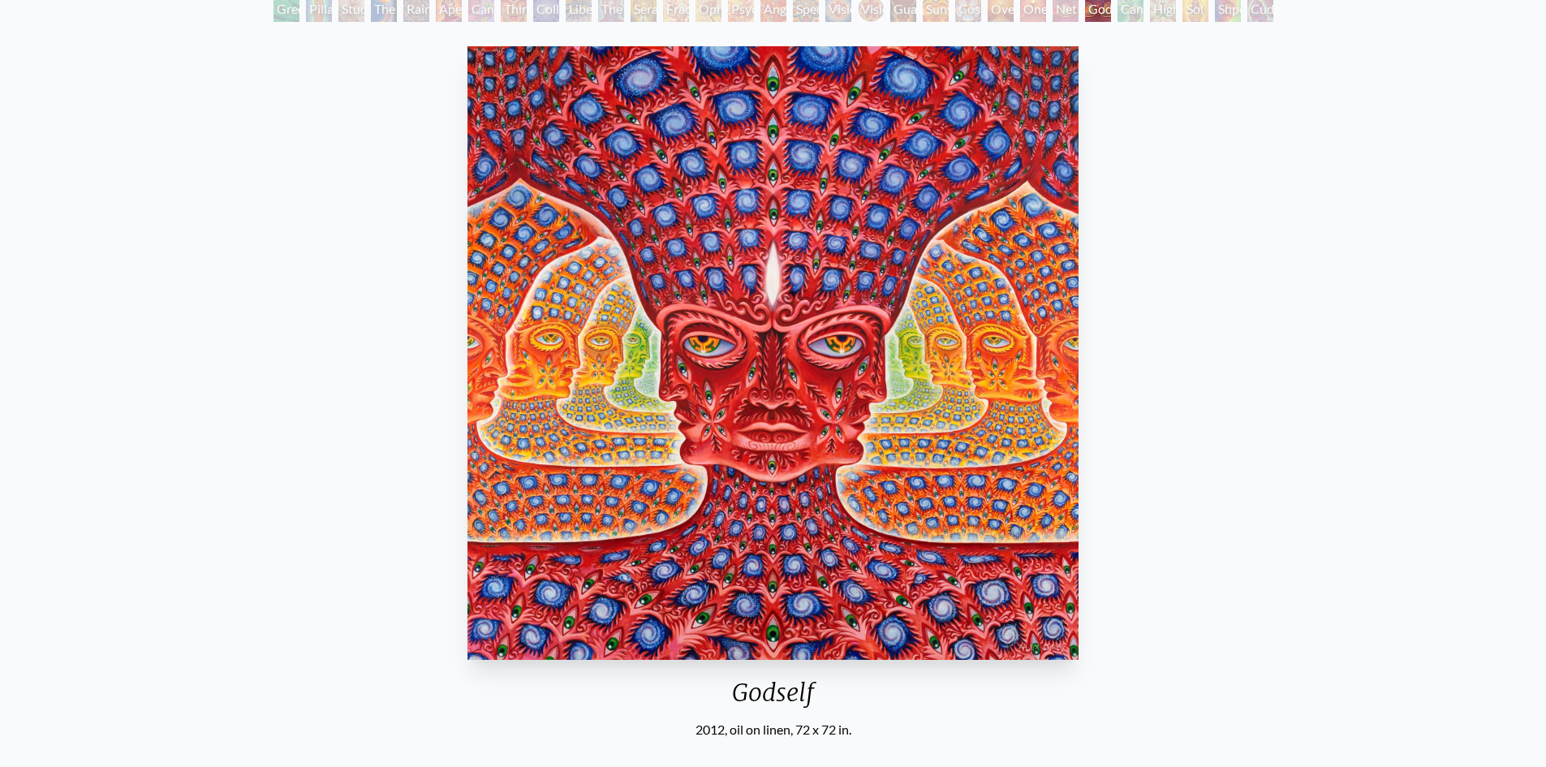
click at [898, 443] on img "26 / 31" at bounding box center [774, 353] width 612 height 614
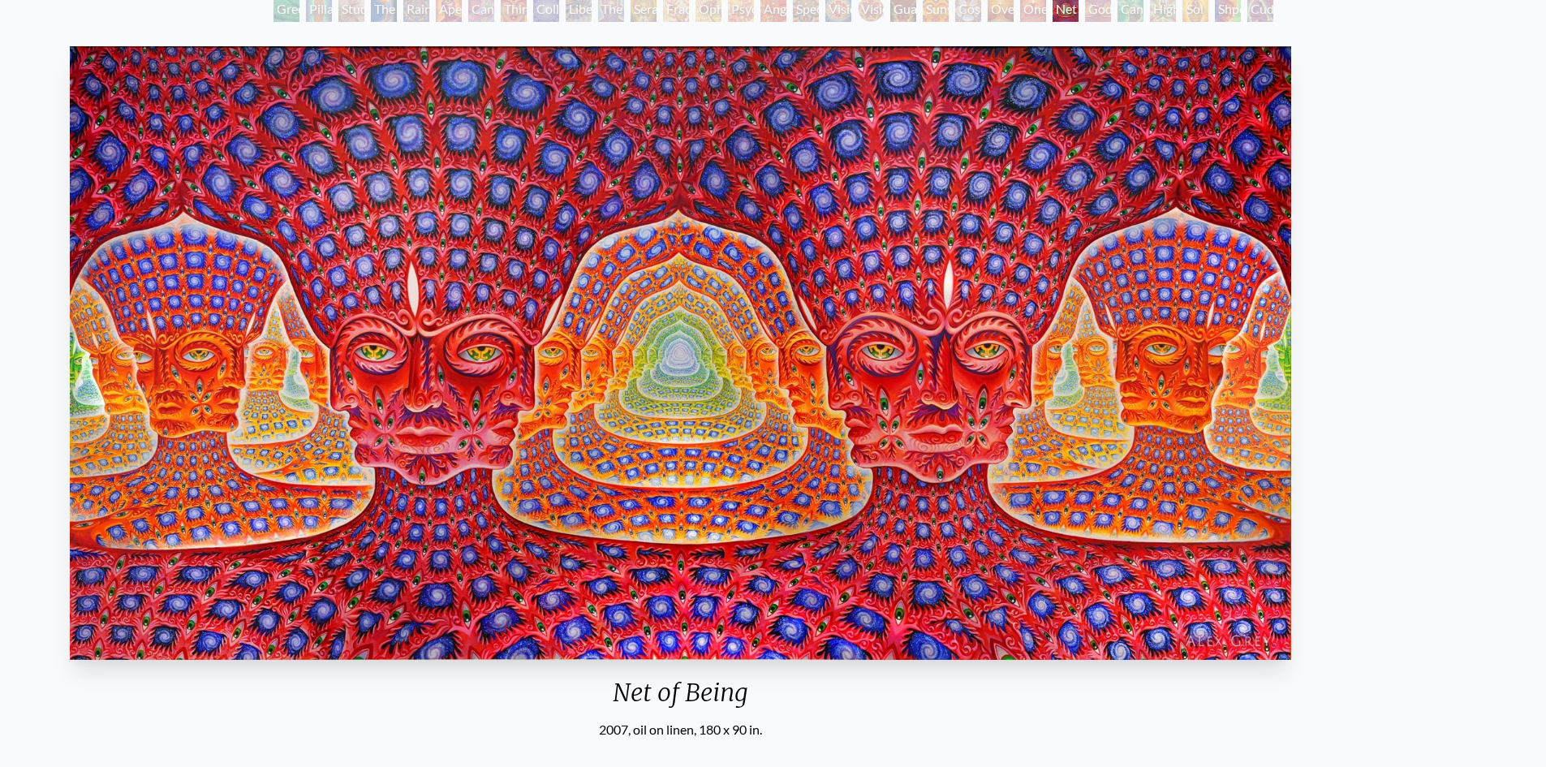
click at [705, 416] on img "25 / 31" at bounding box center [680, 353] width 1221 height 614
